Goal: Information Seeking & Learning: Find specific fact

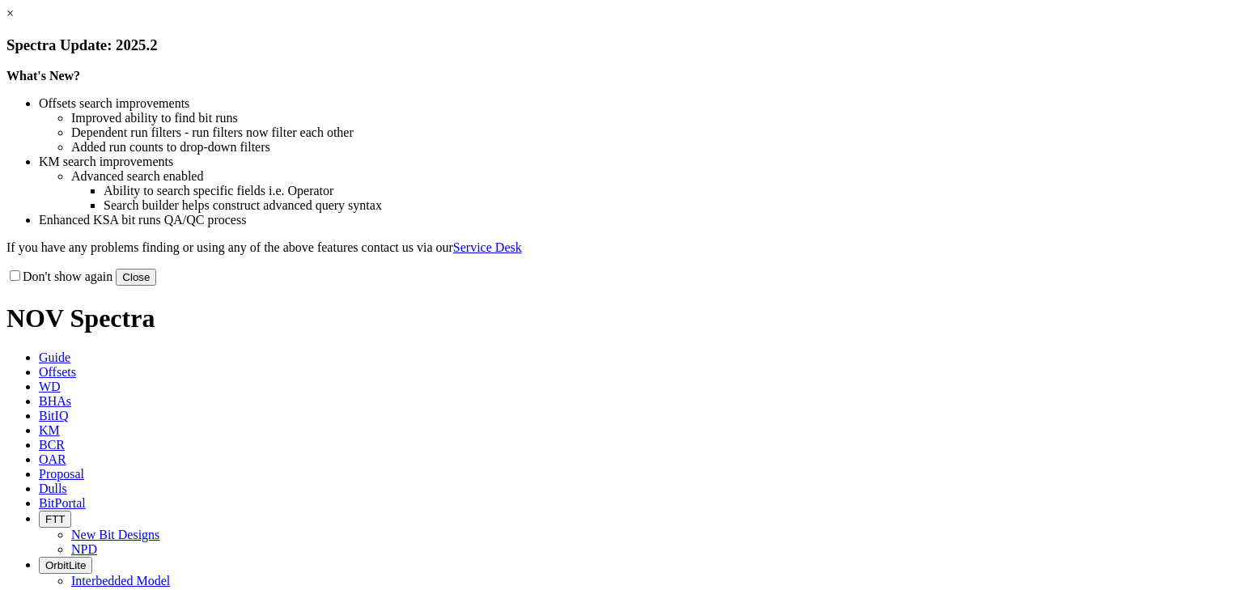
click at [14, 20] on link "×" at bounding box center [9, 13] width 7 height 14
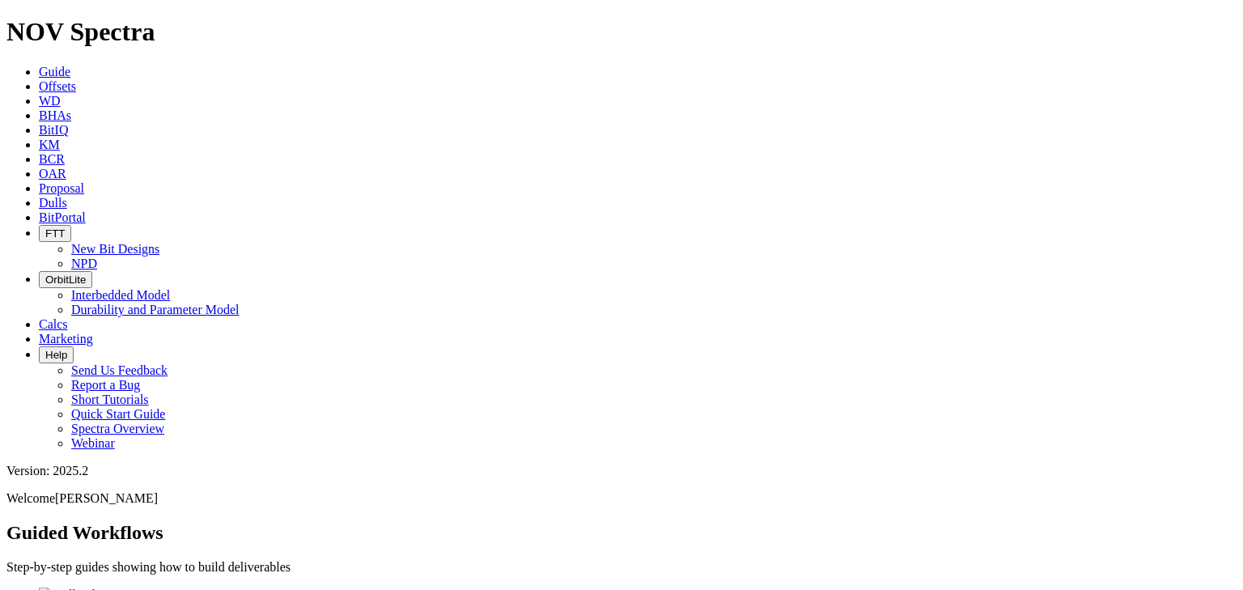
click at [60, 138] on link "KM" at bounding box center [49, 145] width 21 height 14
click at [150, 560] on input "text" at bounding box center [77, 568] width 143 height 17
type input "u"
type input "RSA"
click at [21, 589] on input "radio" at bounding box center [16, 600] width 11 height 11
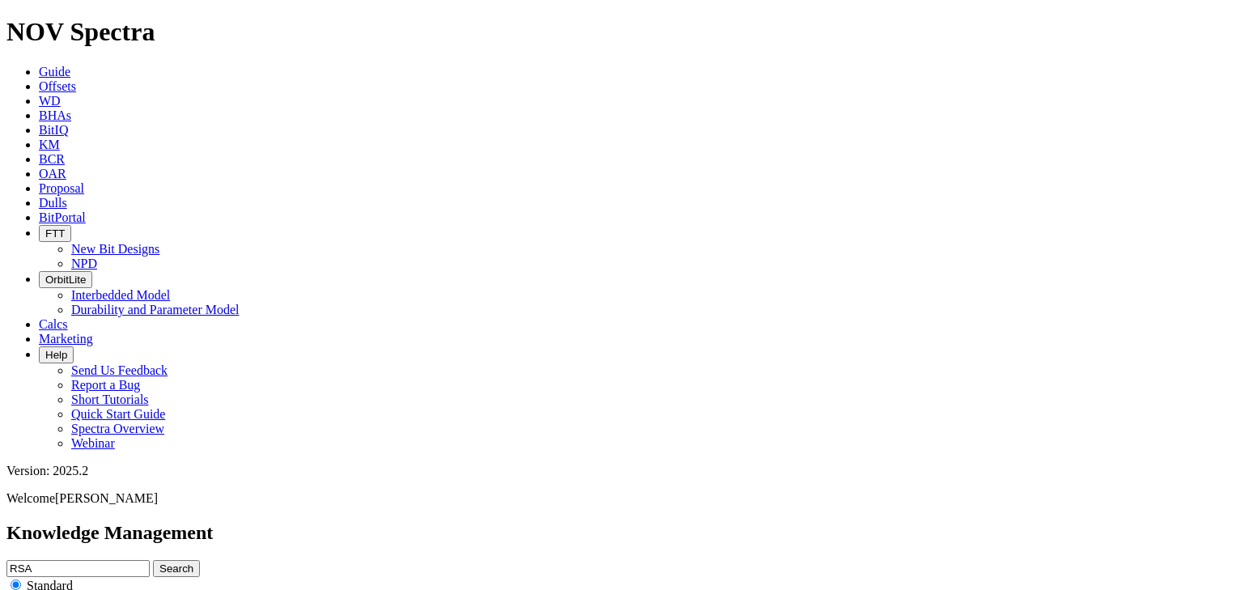
radio input "true"
radio input "false"
click at [150, 560] on input "RSA" at bounding box center [77, 568] width 143 height 17
click at [200, 560] on button "Search" at bounding box center [176, 568] width 47 height 17
click at [150, 560] on input "RSA" at bounding box center [77, 568] width 143 height 17
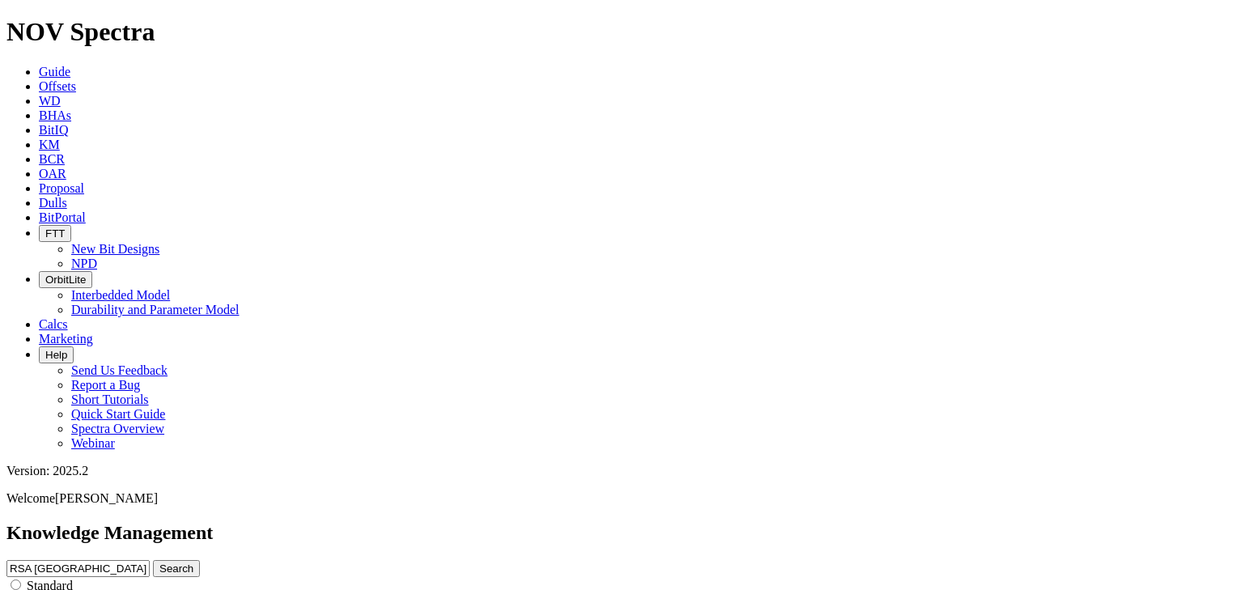
type input "RSA [GEOGRAPHIC_DATA]"
click at [153, 560] on button "Search" at bounding box center [176, 568] width 47 height 17
click at [150, 560] on input "RSA [GEOGRAPHIC_DATA]" at bounding box center [77, 568] width 143 height 17
type input "[GEOGRAPHIC_DATA]"
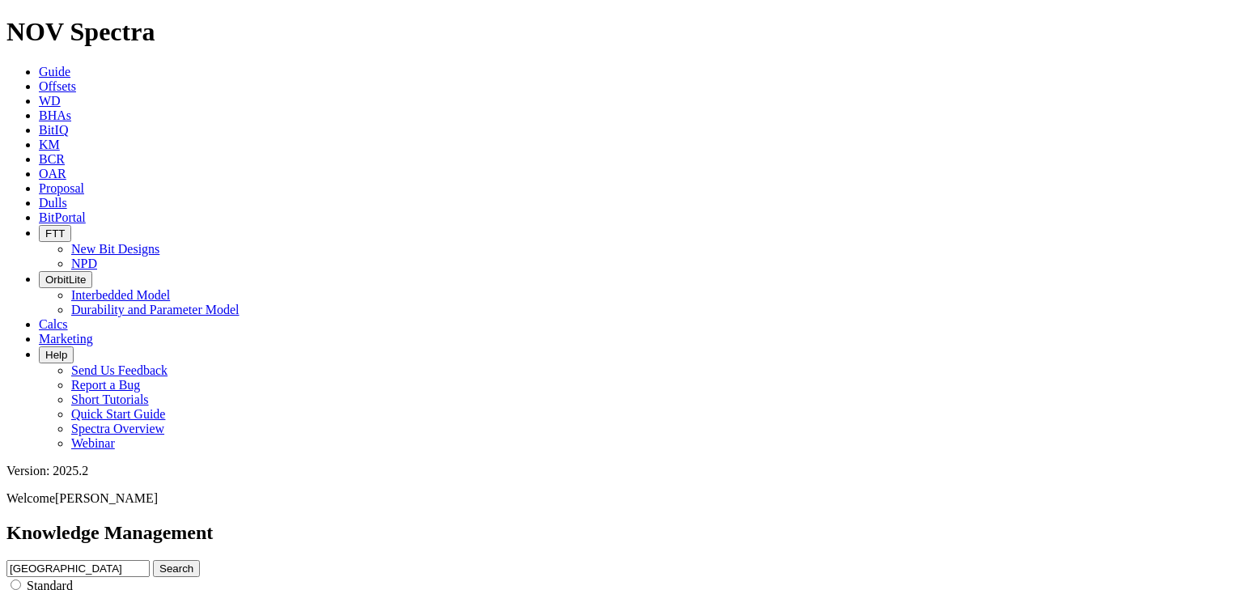
click at [153, 560] on button "Search" at bounding box center [176, 568] width 47 height 17
click at [150, 560] on input "[GEOGRAPHIC_DATA]" at bounding box center [77, 568] width 143 height 17
type input "TerraSCOPE [GEOGRAPHIC_DATA]"
click at [200, 560] on button "Search" at bounding box center [176, 568] width 47 height 17
click at [150, 560] on input "TerraSCOPE [GEOGRAPHIC_DATA]" at bounding box center [77, 568] width 143 height 17
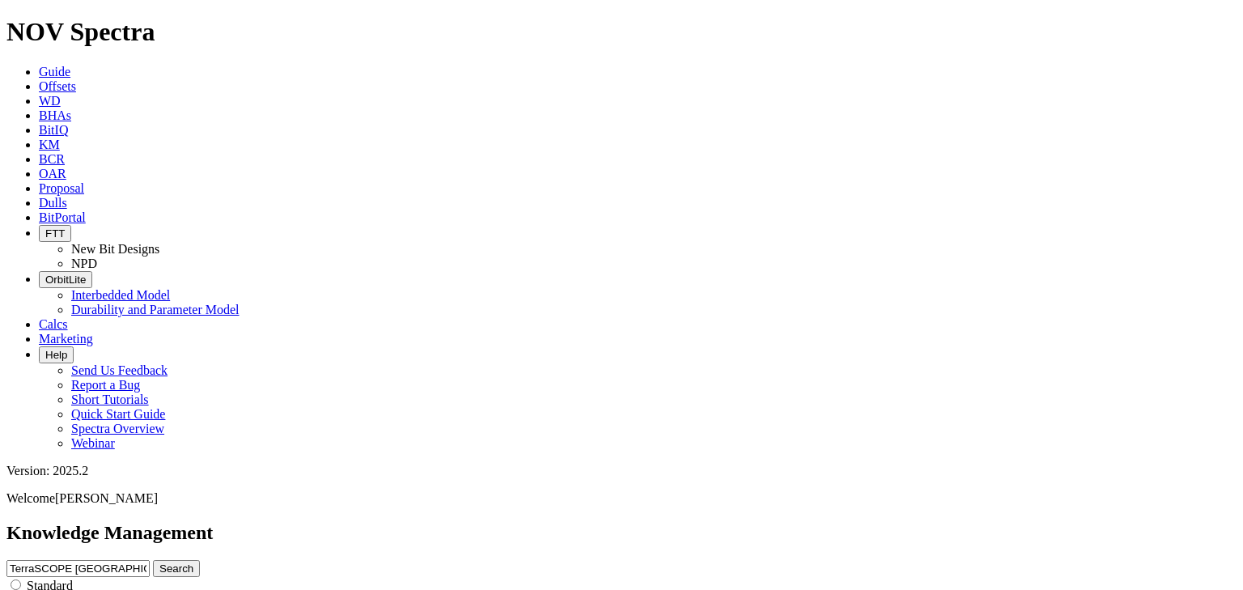
click at [150, 560] on input "TerraSCOPE [GEOGRAPHIC_DATA]" at bounding box center [77, 568] width 143 height 17
type input "TS Lea county"
click at [153, 560] on button "Search" at bounding box center [176, 568] width 47 height 17
click at [150, 560] on input "TS Lea county" at bounding box center [77, 568] width 143 height 17
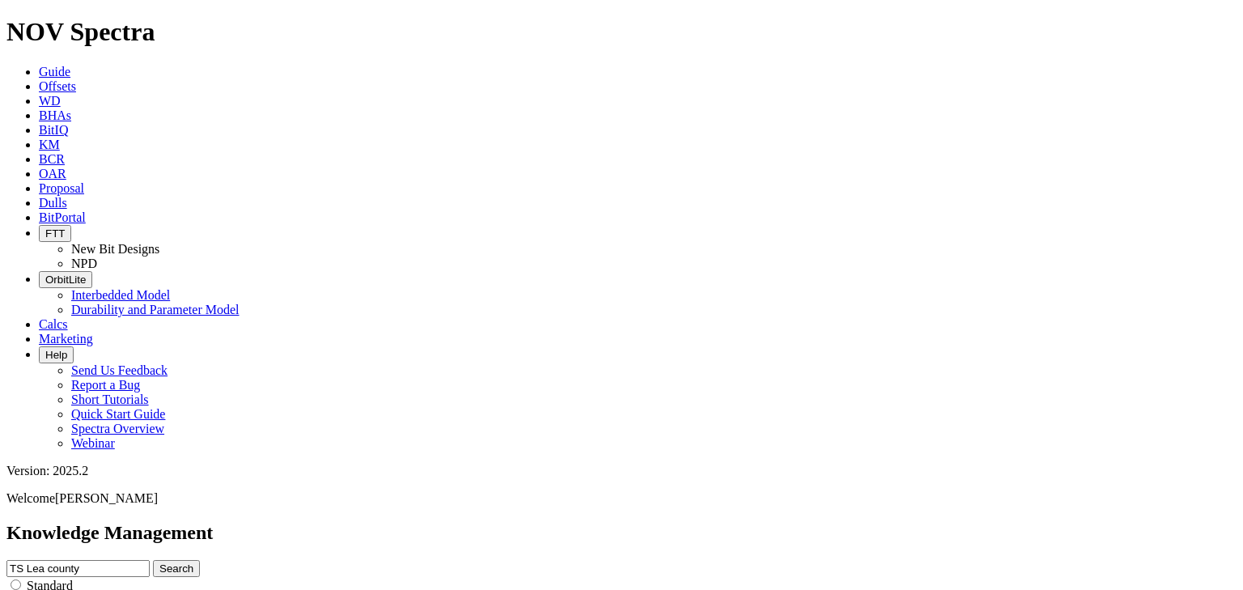
click at [150, 560] on input "TS Lea county" at bounding box center [77, 568] width 143 height 17
type input "avalon lea county"
click at [153, 560] on button "Search" at bounding box center [176, 568] width 47 height 17
click at [150, 560] on input "avalon lea county" at bounding box center [77, 568] width 143 height 17
type input "avalon lea county UCS"
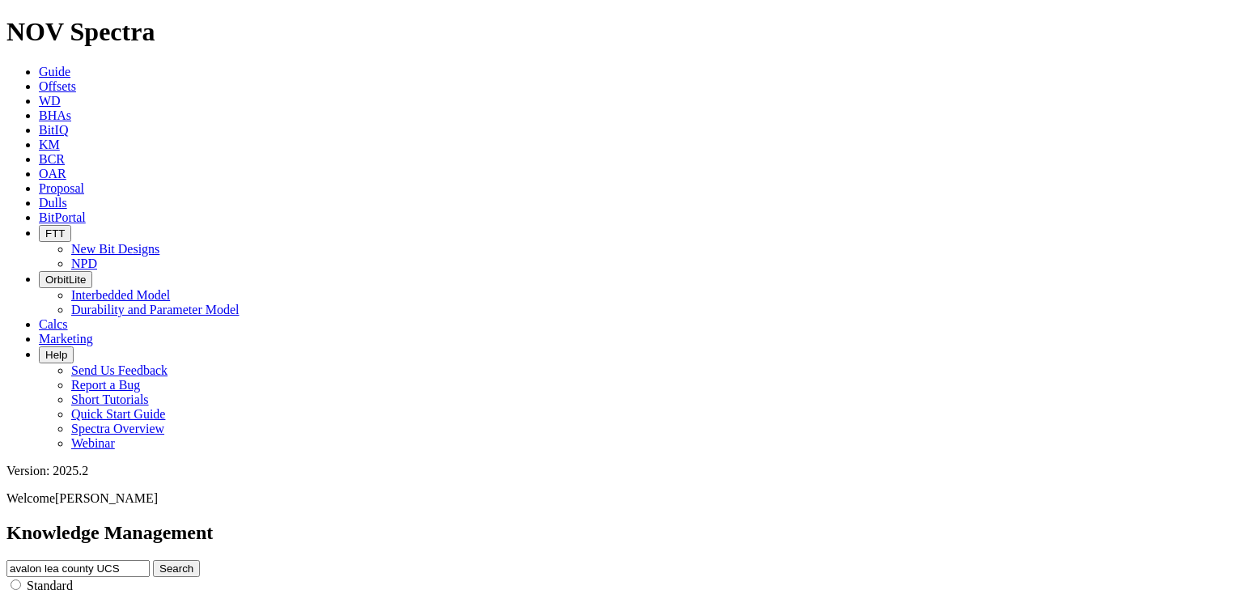
click at [153, 560] on button "Search" at bounding box center [176, 568] width 47 height 17
click at [150, 560] on input "avalon lea county UCS" at bounding box center [77, 568] width 143 height 17
type input "lea county UCS"
click at [153, 560] on button "Search" at bounding box center [176, 568] width 47 height 17
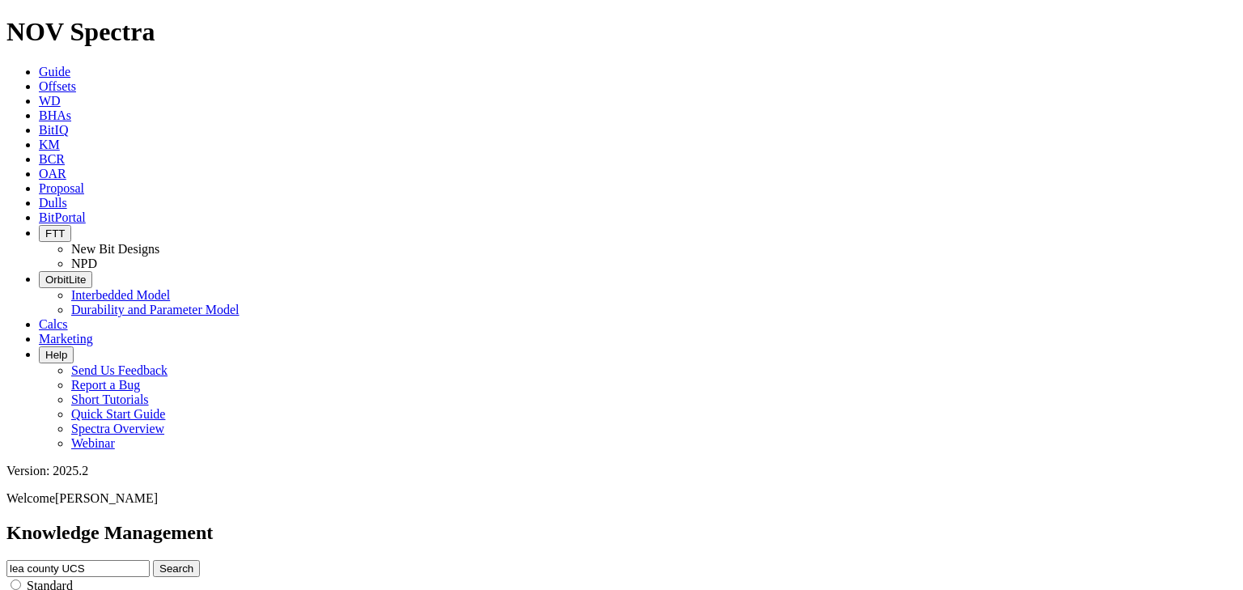
click at [150, 560] on input "lea county UCS" at bounding box center [77, 568] width 143 height 17
type input "Eddy county UCS"
click at [153, 560] on button "Search" at bounding box center [176, 568] width 47 height 17
